Goal: Transaction & Acquisition: Purchase product/service

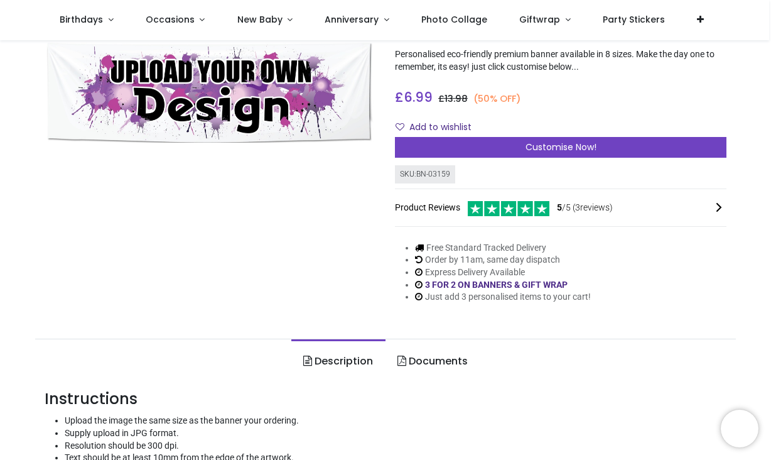
scroll to position [68, 0]
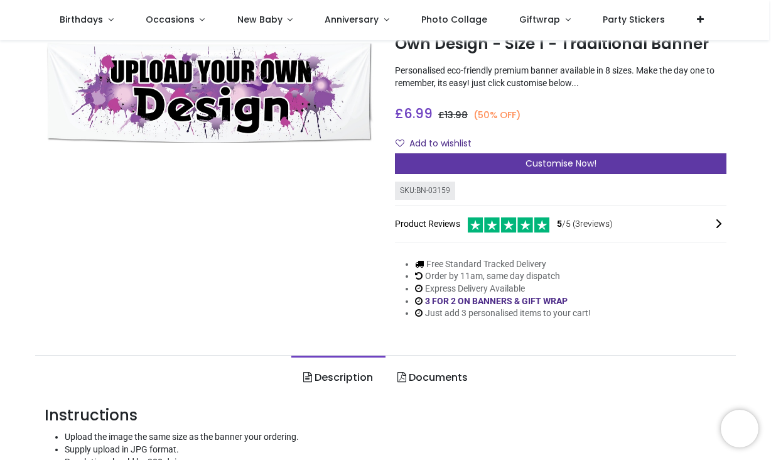
click at [526, 161] on span "Customise Now!" at bounding box center [561, 163] width 71 height 13
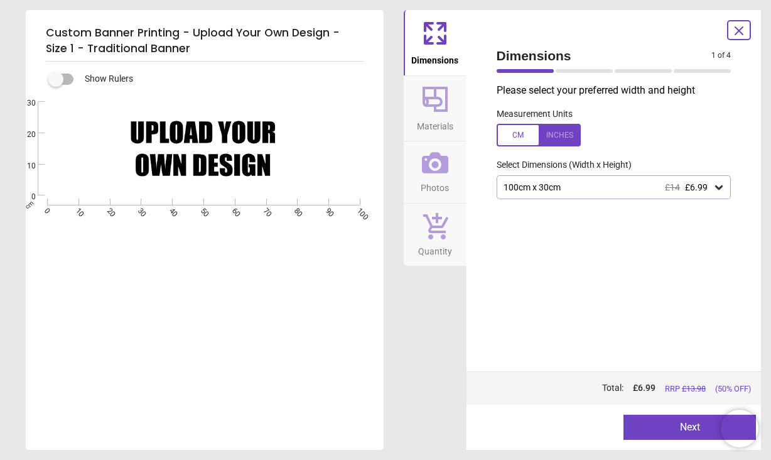
click at [721, 188] on icon at bounding box center [719, 187] width 8 height 4
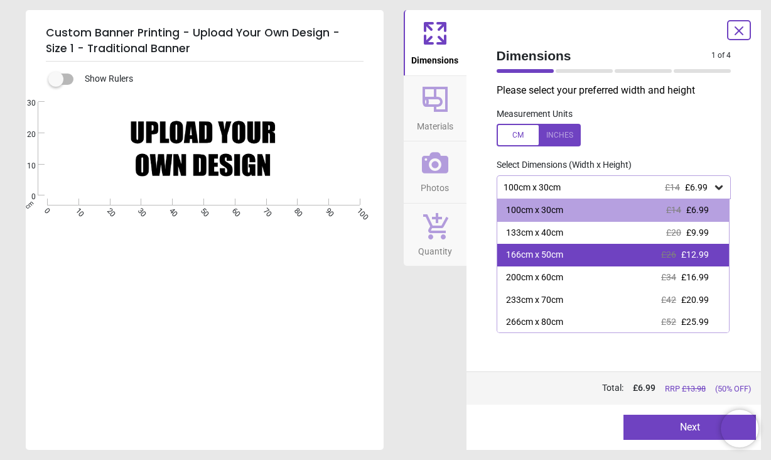
click at [700, 249] on span "£12.99" at bounding box center [696, 254] width 28 height 10
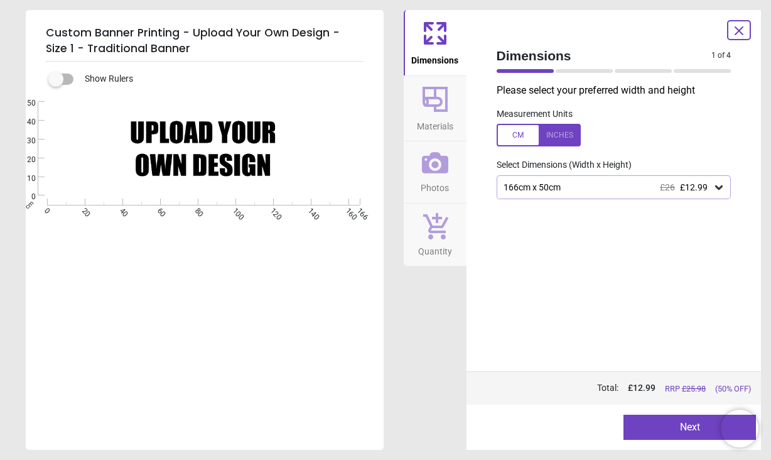
click at [615, 192] on div "166cm x 50cm £26 £12.99" at bounding box center [614, 187] width 235 height 24
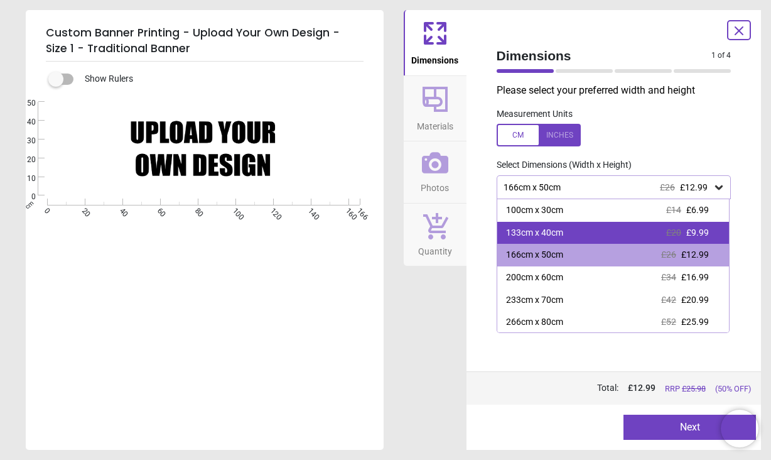
click at [598, 237] on div "133cm x 40cm £20 £9.99" at bounding box center [613, 233] width 232 height 23
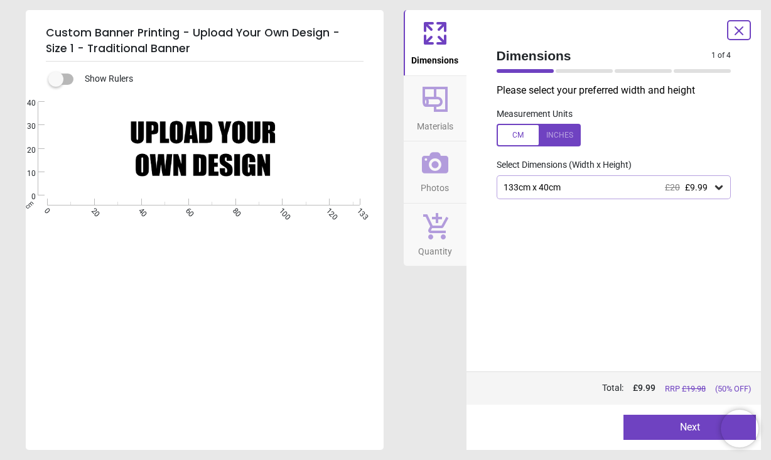
click at [609, 187] on div "133cm x 40cm £20 £9.99" at bounding box center [607, 187] width 211 height 11
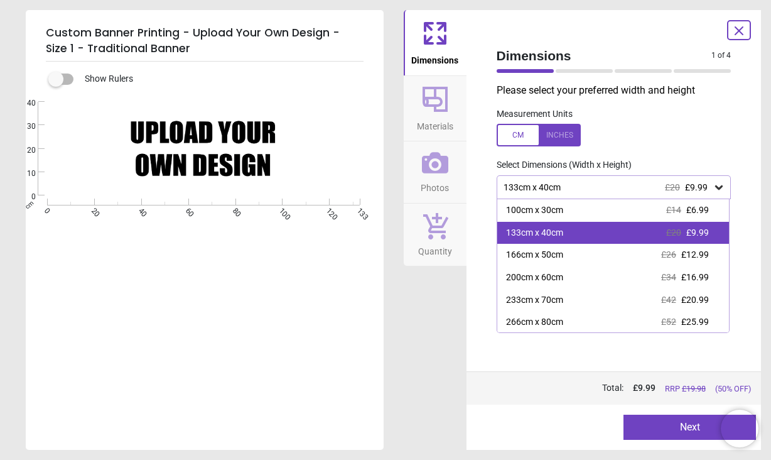
click at [547, 234] on div "133cm x 40cm" at bounding box center [534, 233] width 57 height 13
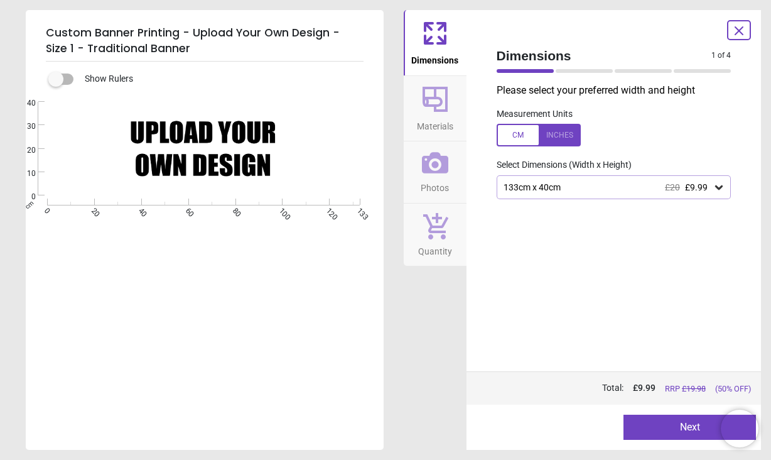
click at [647, 429] on button "Next" at bounding box center [690, 427] width 133 height 25
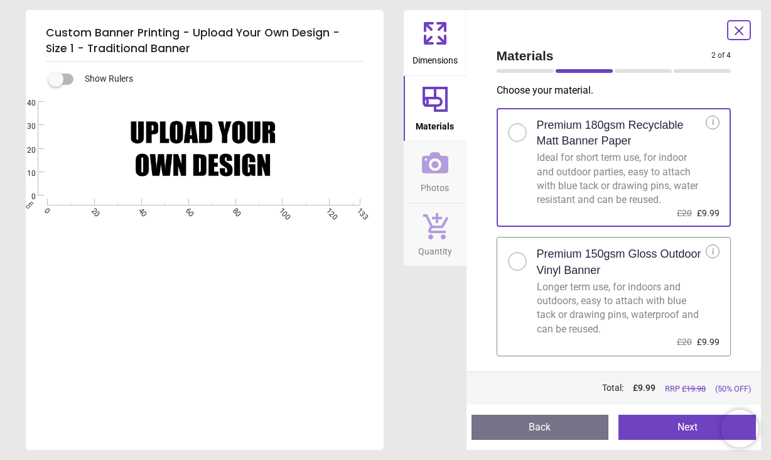
click at [657, 423] on button "Next" at bounding box center [688, 427] width 138 height 25
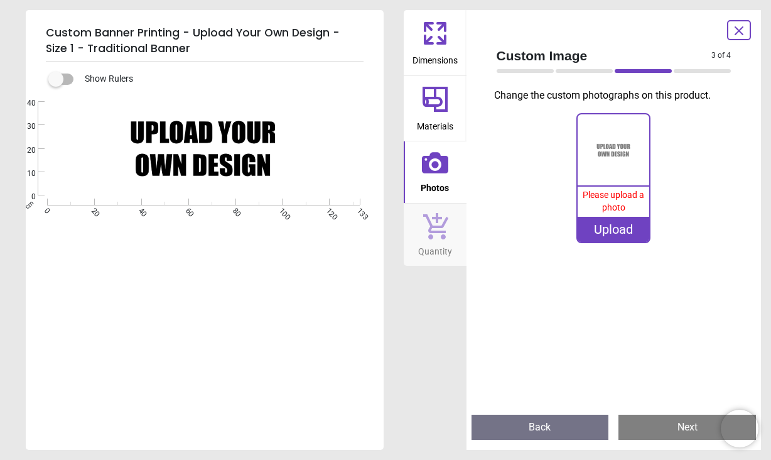
click at [620, 225] on div "Upload" at bounding box center [614, 229] width 72 height 25
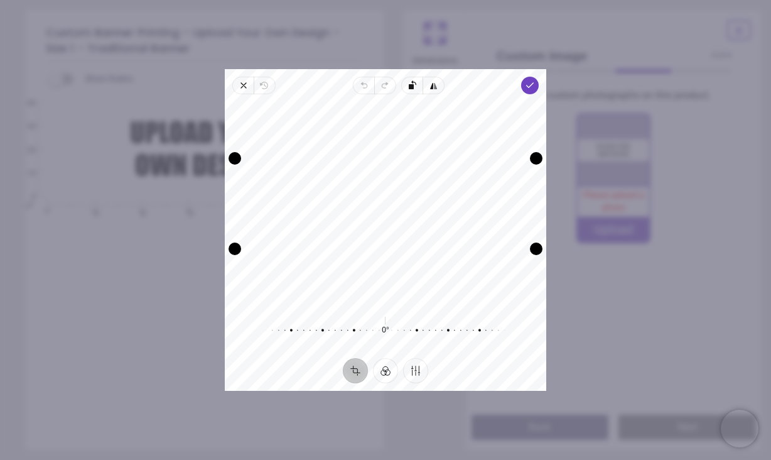
drag, startPoint x: 503, startPoint y: 197, endPoint x: 504, endPoint y: 254, distance: 57.2
click at [504, 254] on div "Recenter" at bounding box center [385, 203] width 301 height 198
drag, startPoint x: 502, startPoint y: 247, endPoint x: 558, endPoint y: 365, distance: 130.4
click at [558, 254] on div "× Trustpilot Product Reviews 5 /5 ( 3 reviews) [PERSON_NAME] Good material, jus…" at bounding box center [561, 209] width 332 height 90
drag, startPoint x: 501, startPoint y: 230, endPoint x: 502, endPoint y: 165, distance: 65.3
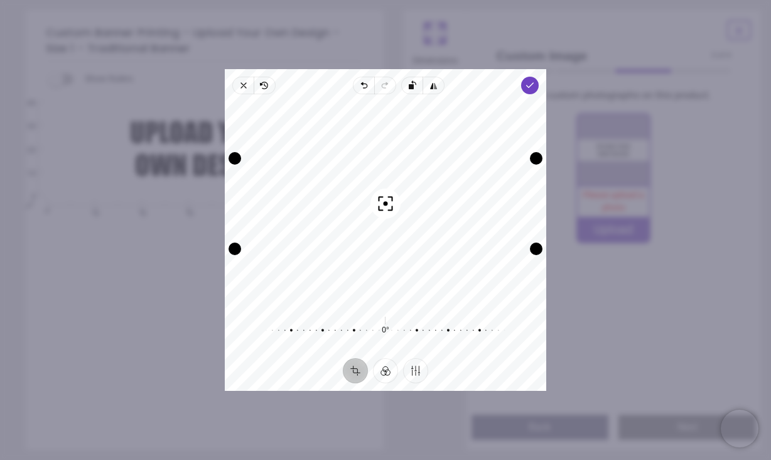
click at [502, 165] on div "Recenter" at bounding box center [385, 203] width 301 height 198
click at [239, 90] on icon "button" at bounding box center [244, 85] width 10 height 10
